Goal: Find specific page/section: Find specific page/section

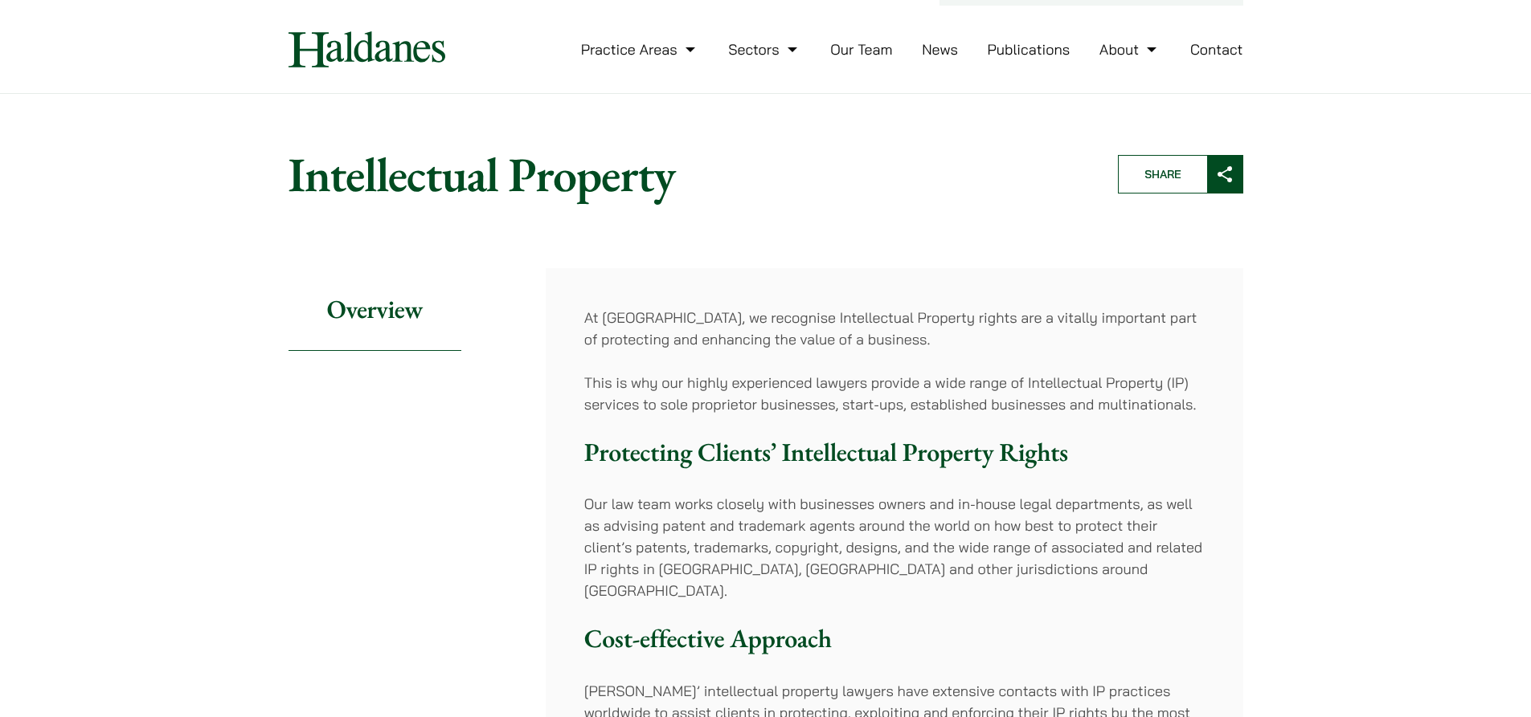
scroll to position [482, 0]
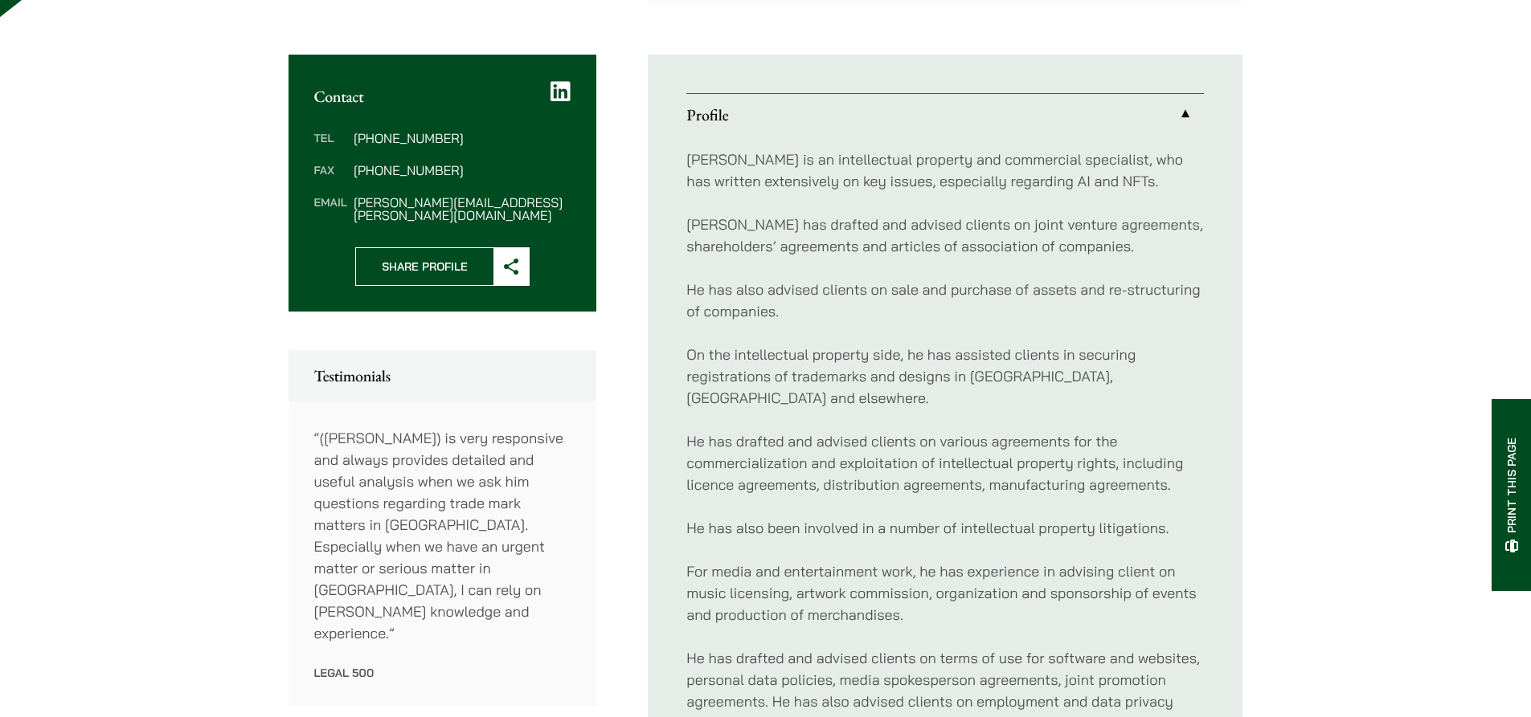
scroll to position [803, 0]
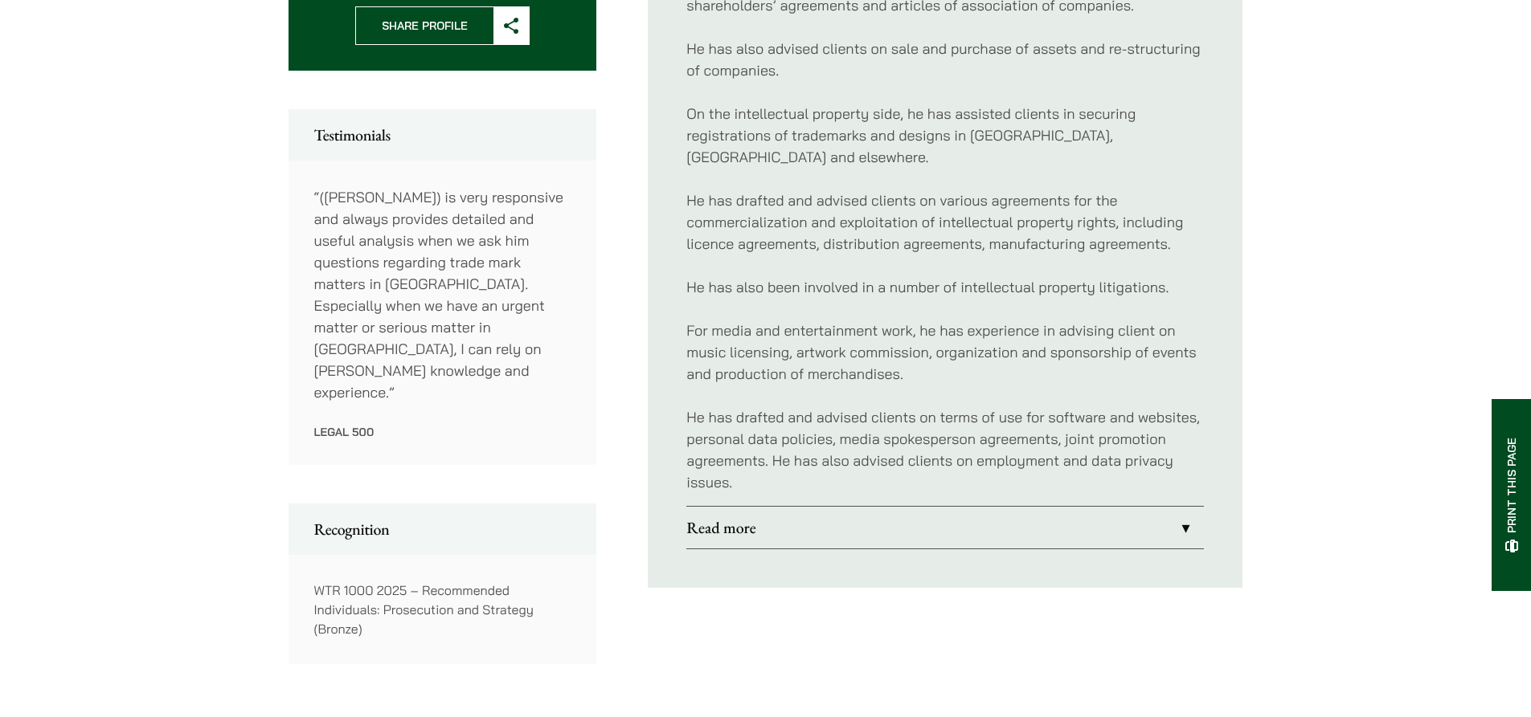
click at [1146, 507] on link "Read more" at bounding box center [944, 528] width 517 height 42
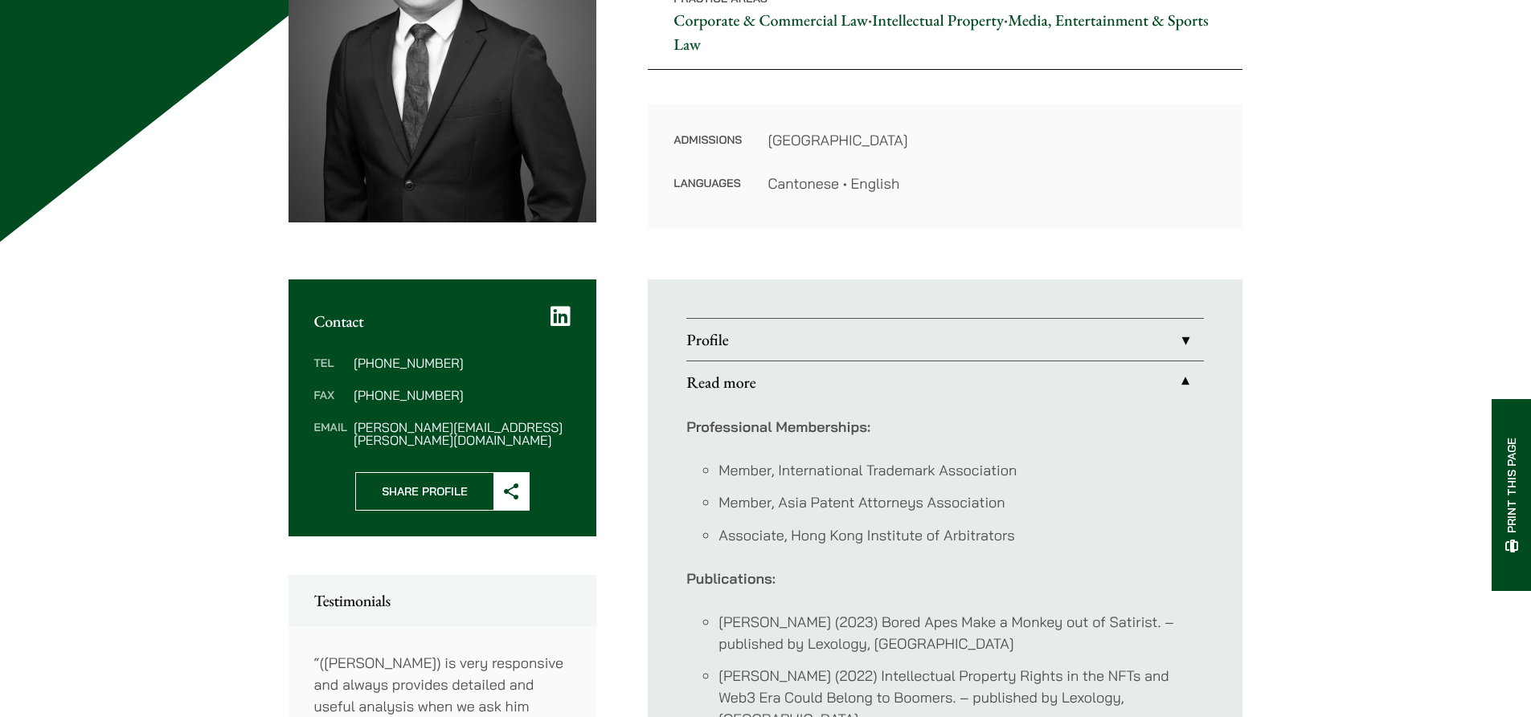
scroll to position [321, 0]
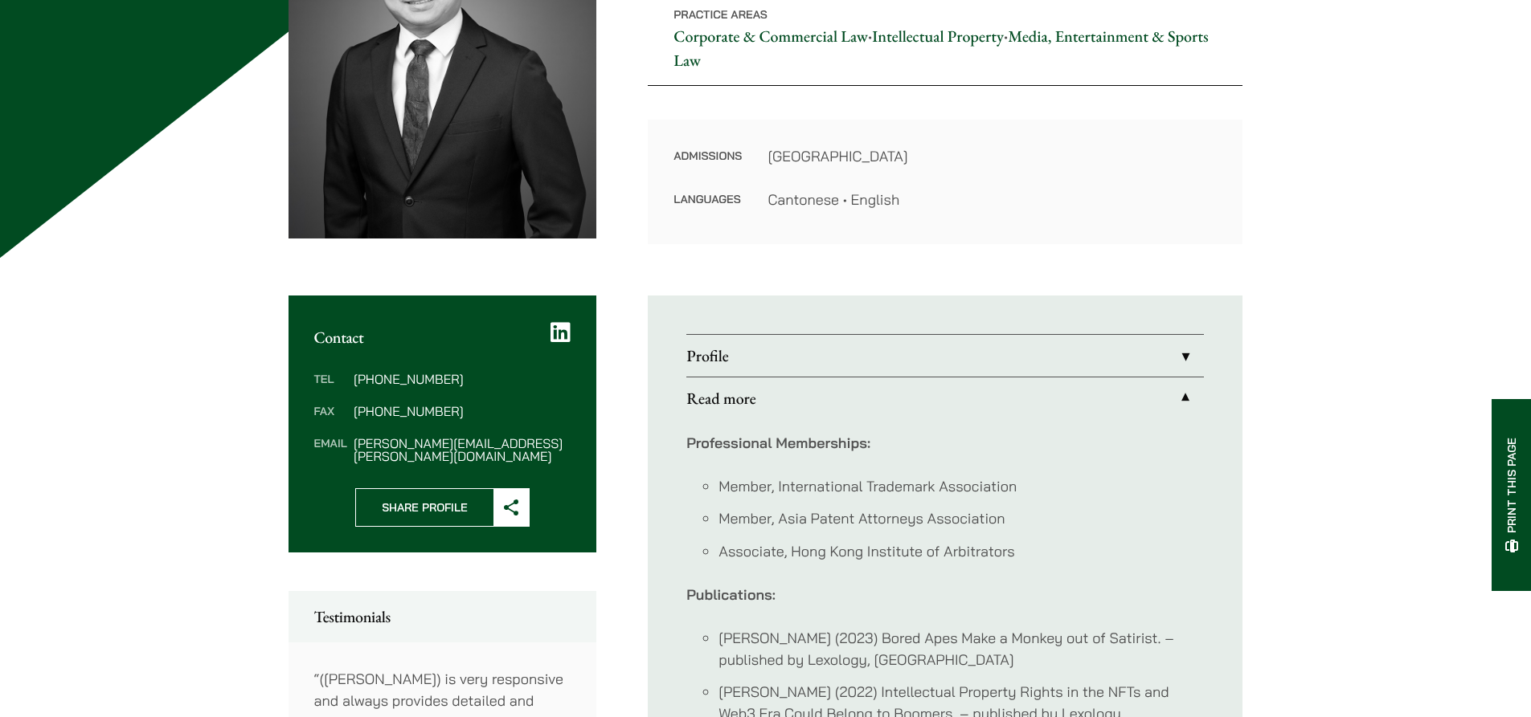
click at [1167, 346] on link "Profile" at bounding box center [944, 356] width 517 height 42
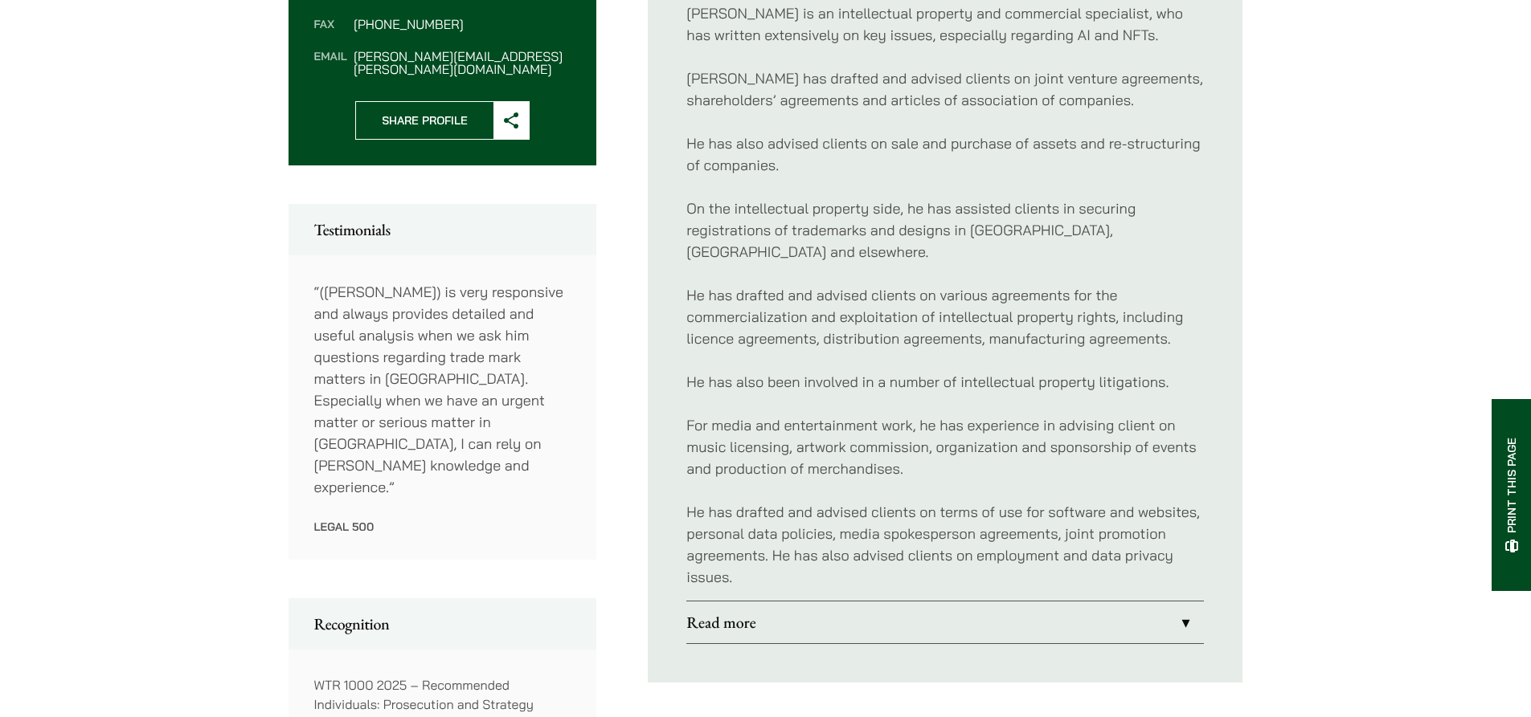
scroll to position [723, 0]
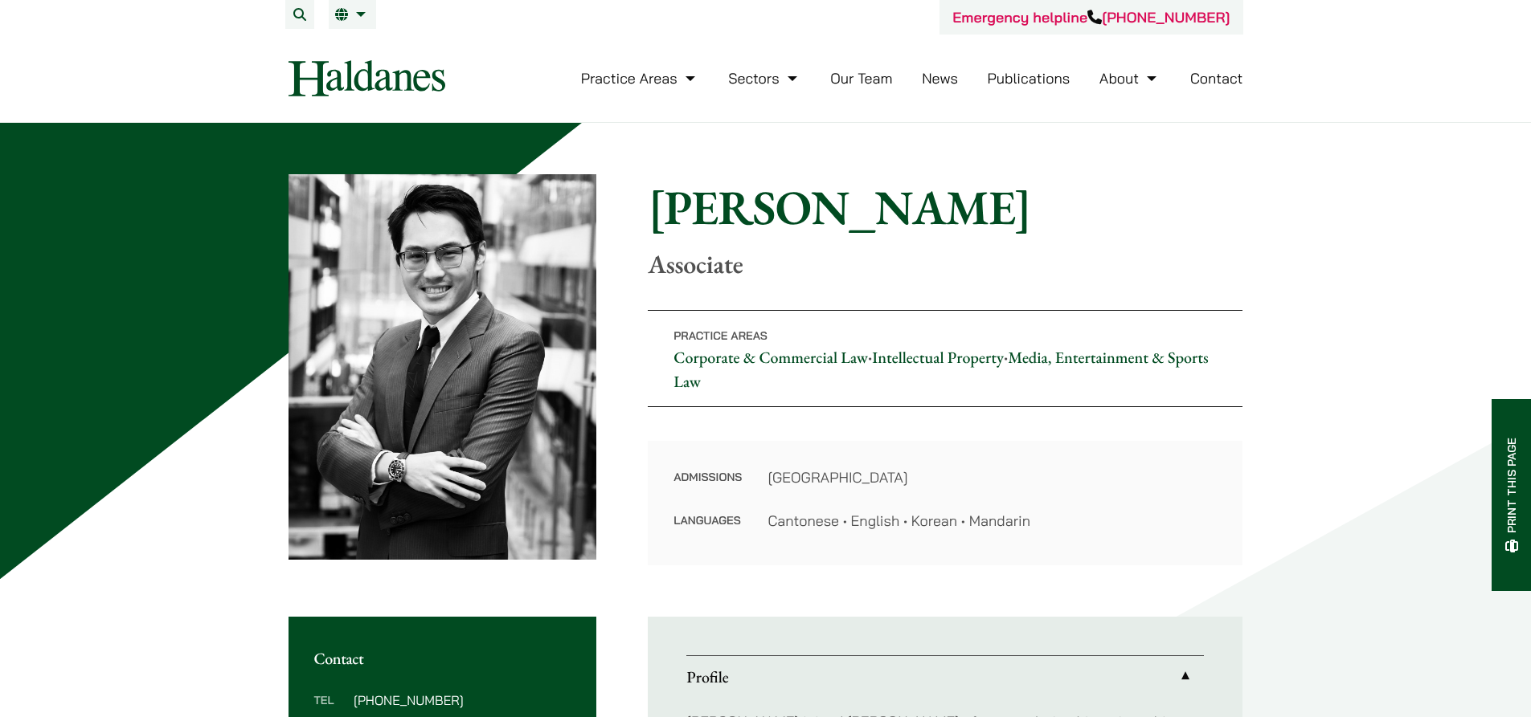
click at [813, 197] on h1 "Christopher Lin" at bounding box center [945, 207] width 595 height 58
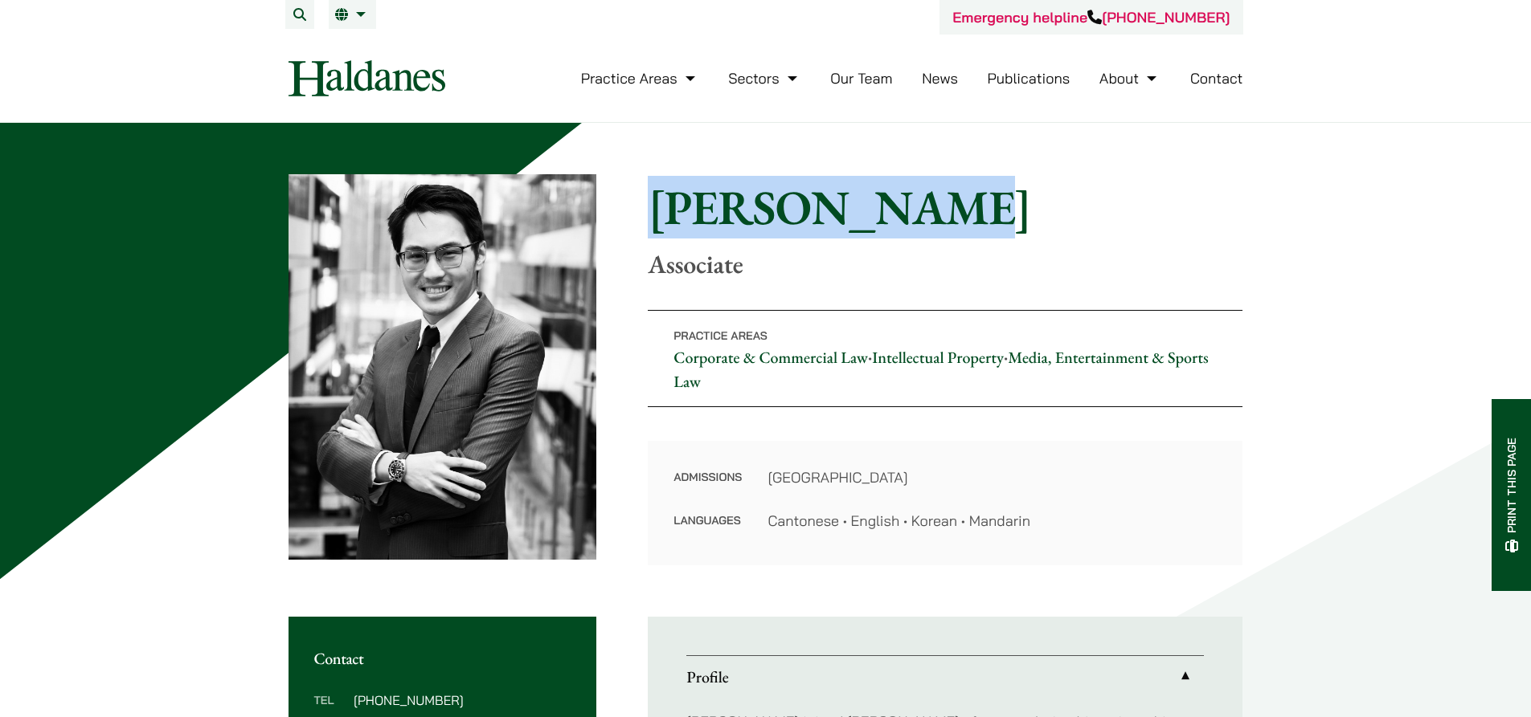
click at [813, 197] on h1 "Christopher Lin" at bounding box center [945, 207] width 595 height 58
